Goal: Navigation & Orientation: Find specific page/section

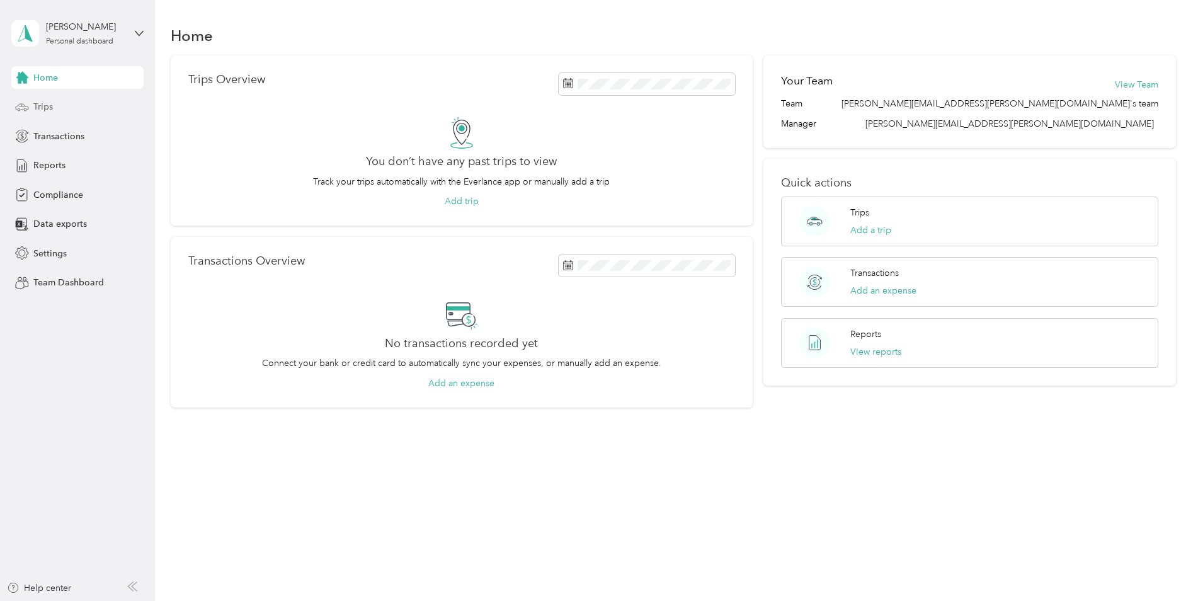
click at [44, 107] on span "Trips" at bounding box center [43, 106] width 20 height 13
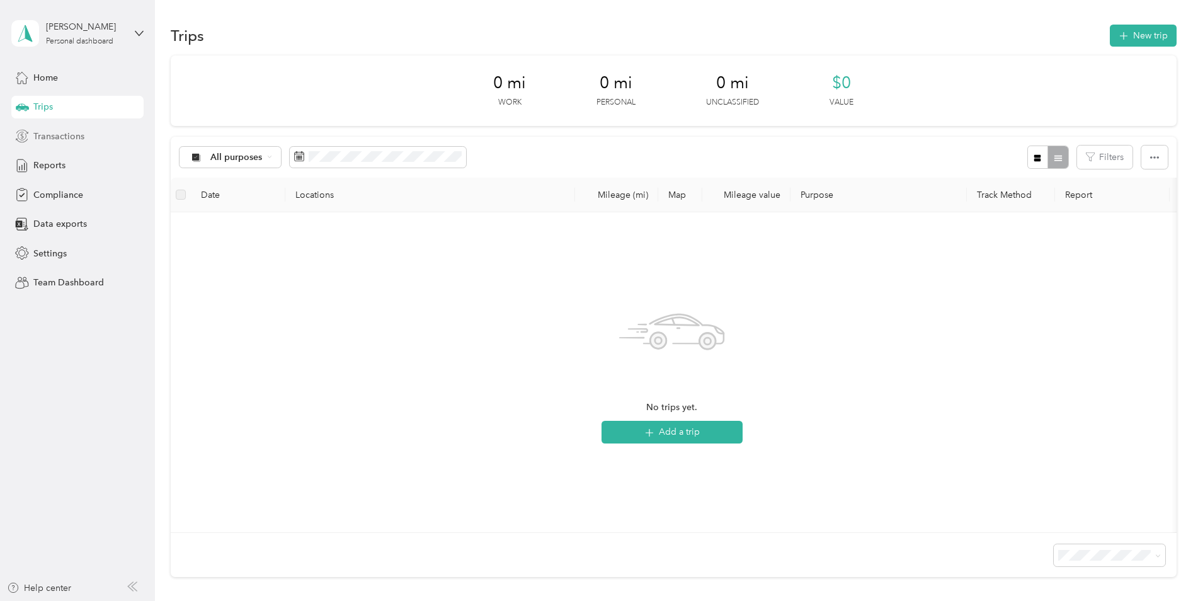
click at [55, 139] on span "Transactions" at bounding box center [58, 136] width 51 height 13
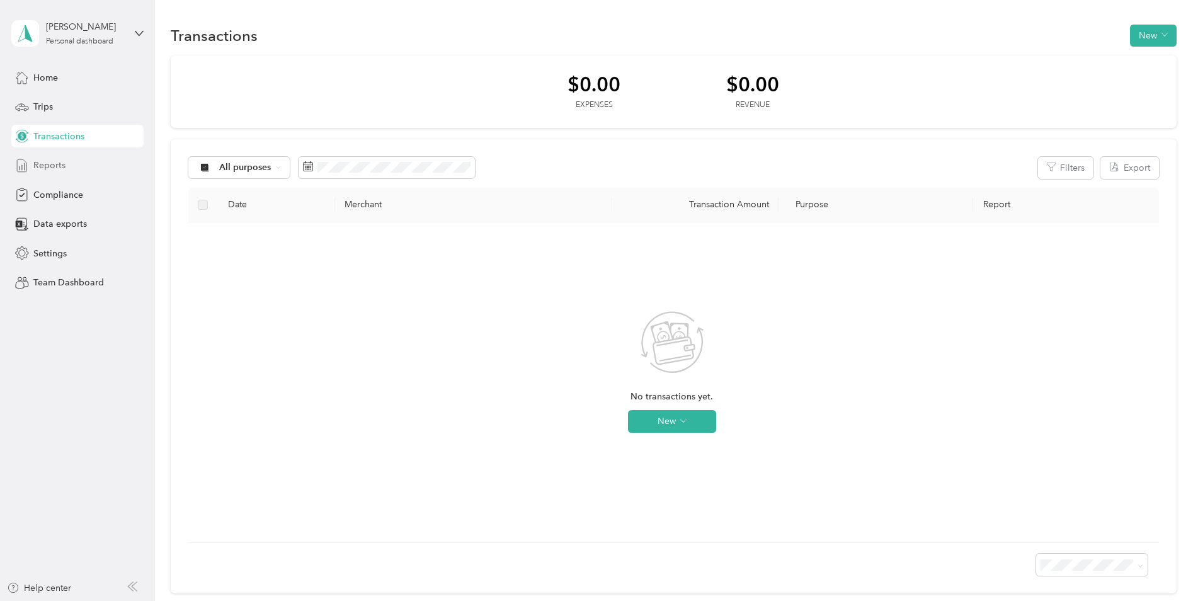
click at [61, 164] on span "Reports" at bounding box center [49, 165] width 32 height 13
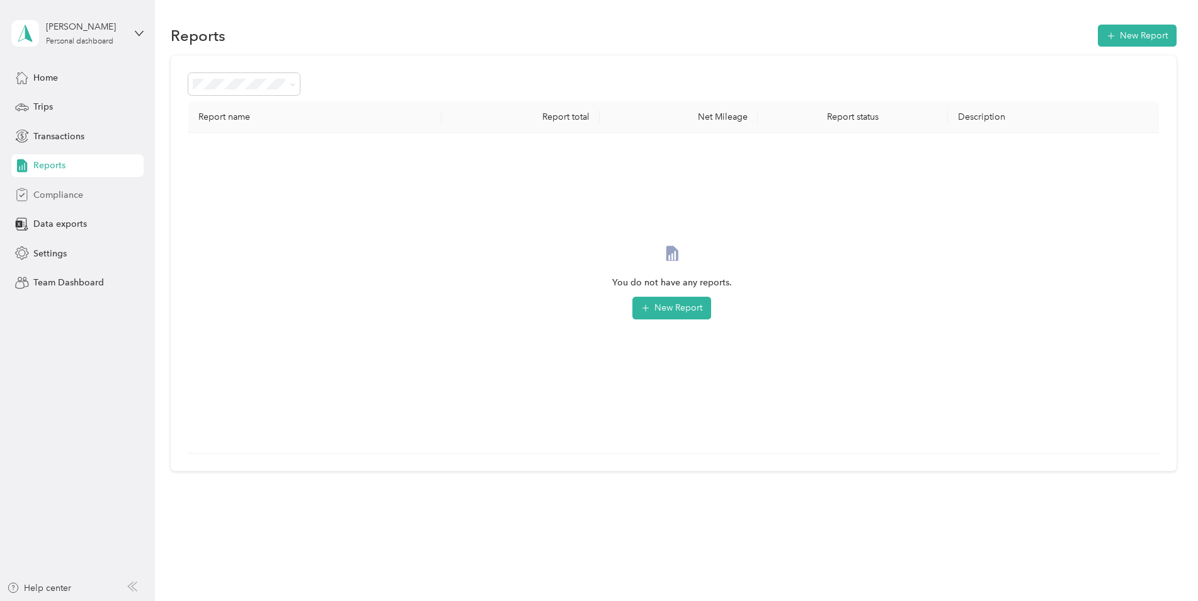
click at [62, 193] on span "Compliance" at bounding box center [58, 194] width 50 height 13
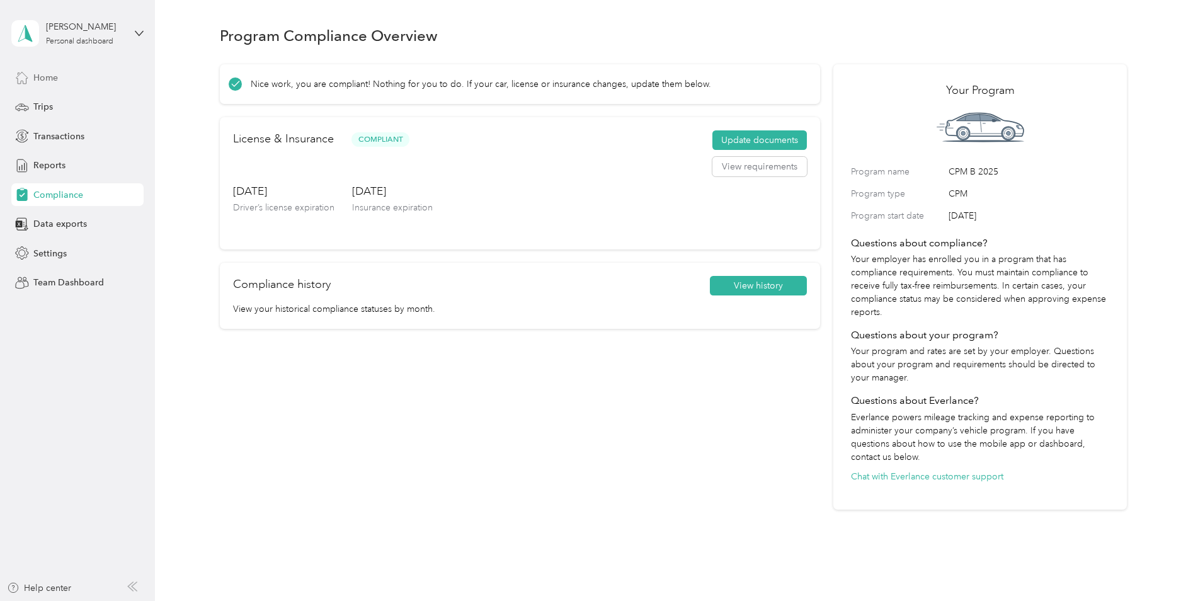
click at [58, 75] on span "Home" at bounding box center [45, 77] width 25 height 13
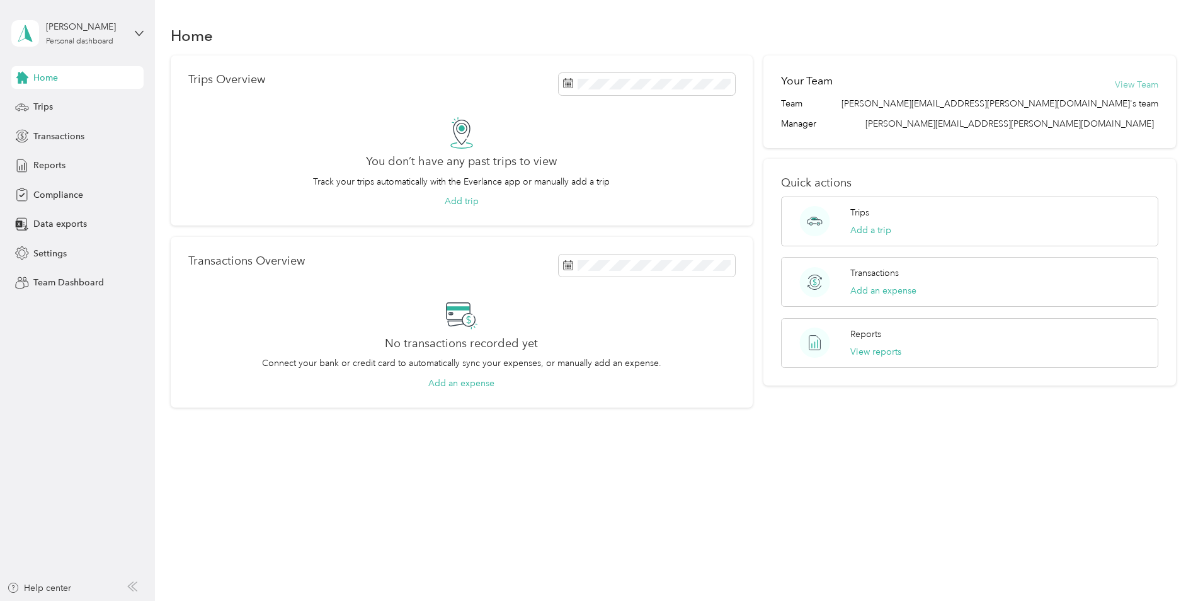
click at [1136, 84] on button "View Team" at bounding box center [1136, 84] width 43 height 13
